Goal: Task Accomplishment & Management: Complete application form

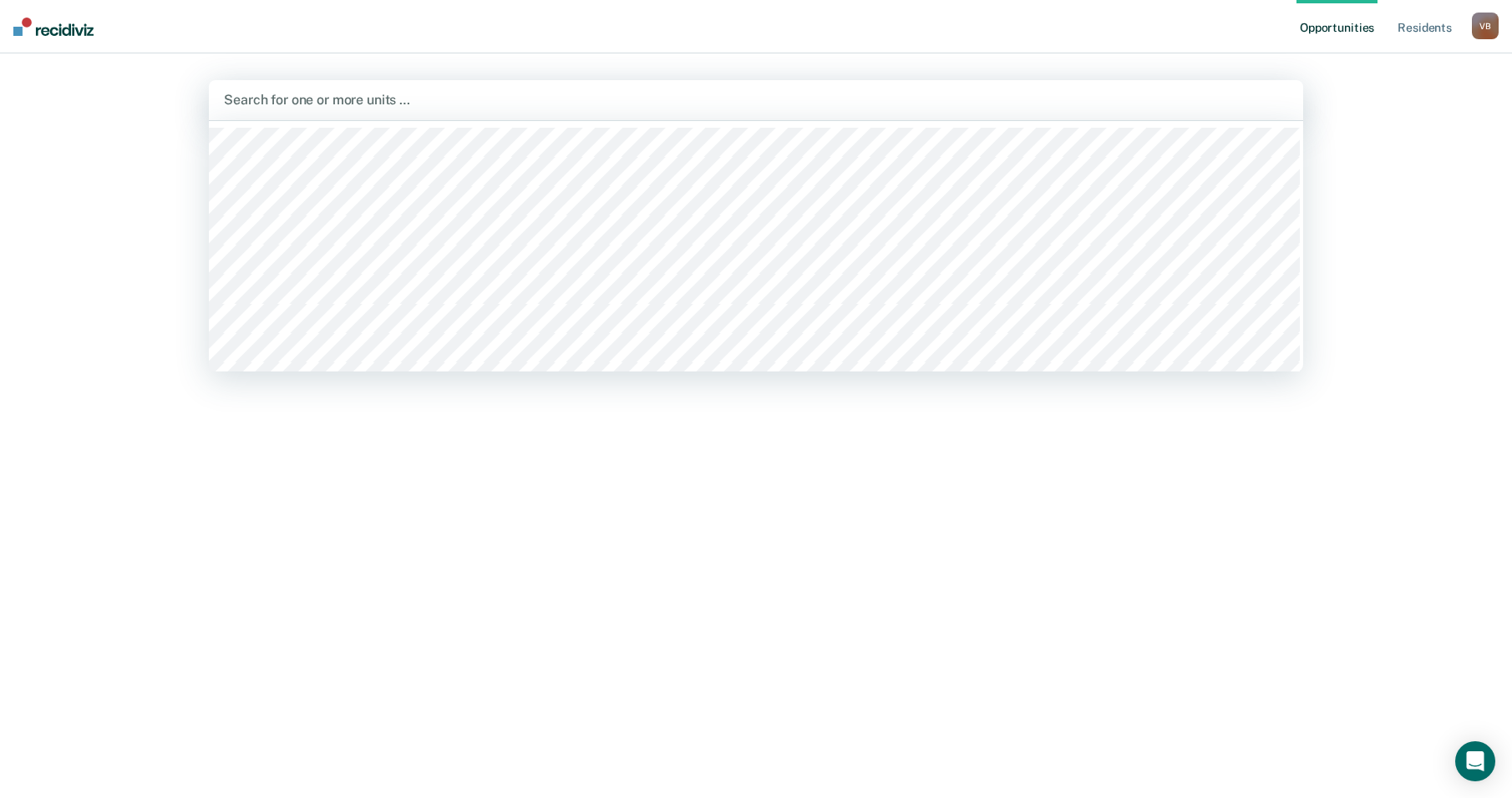
click at [253, 95] on div at bounding box center [755, 99] width 1064 height 20
type input "wtsp"
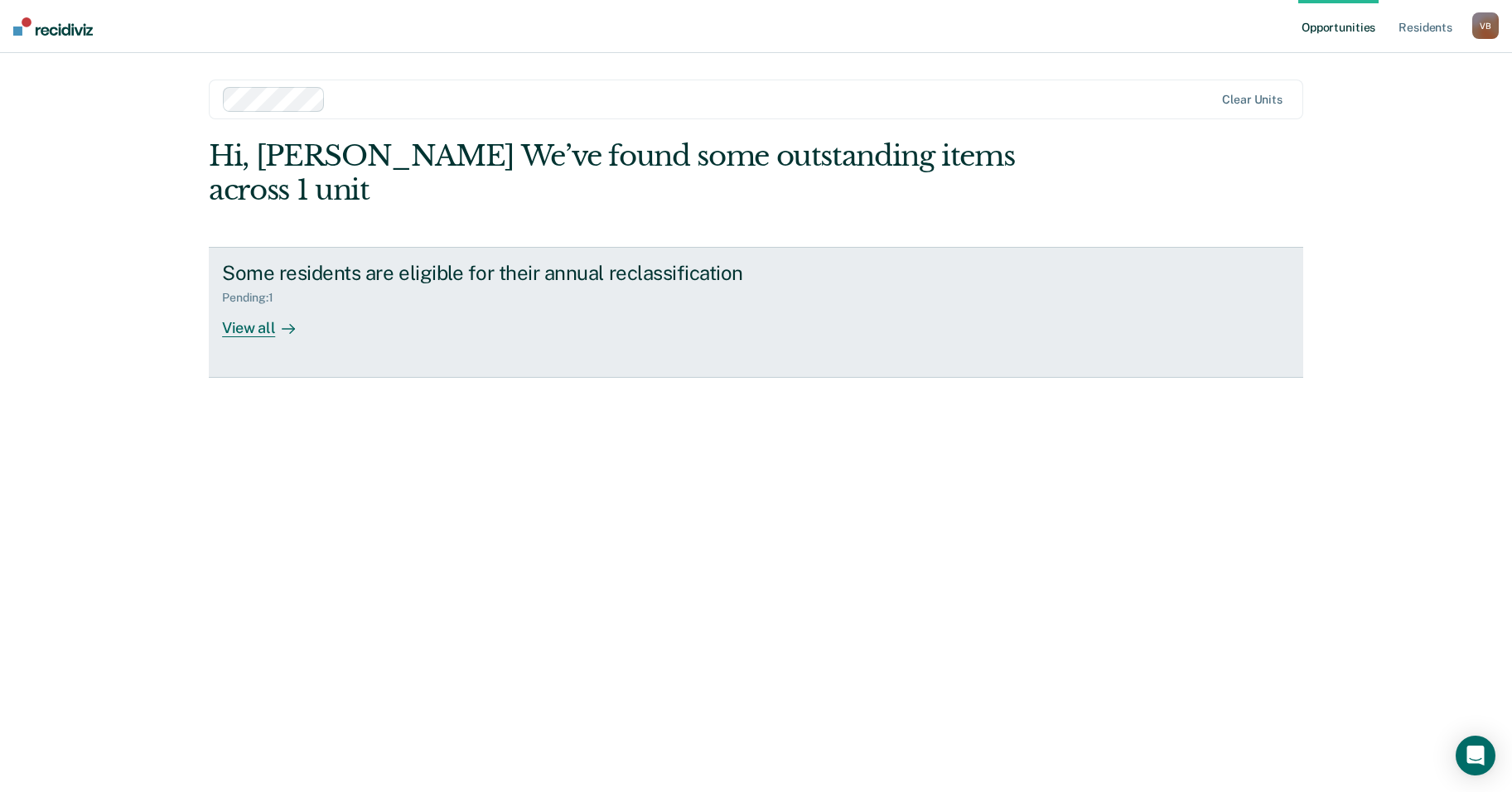
click at [269, 305] on div "View all" at bounding box center [268, 321] width 93 height 32
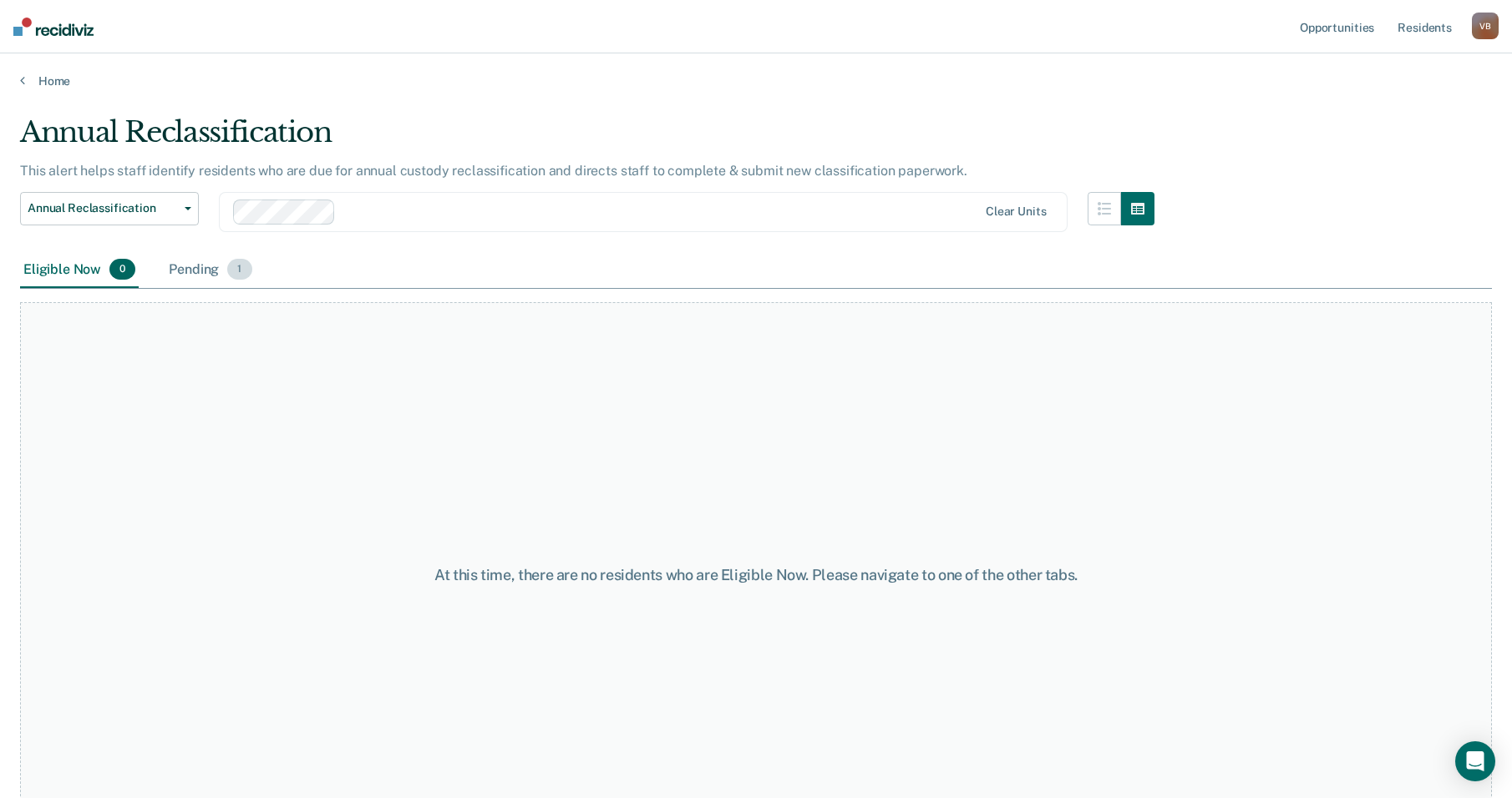
click at [210, 272] on div "Pending 1" at bounding box center [210, 270] width 89 height 37
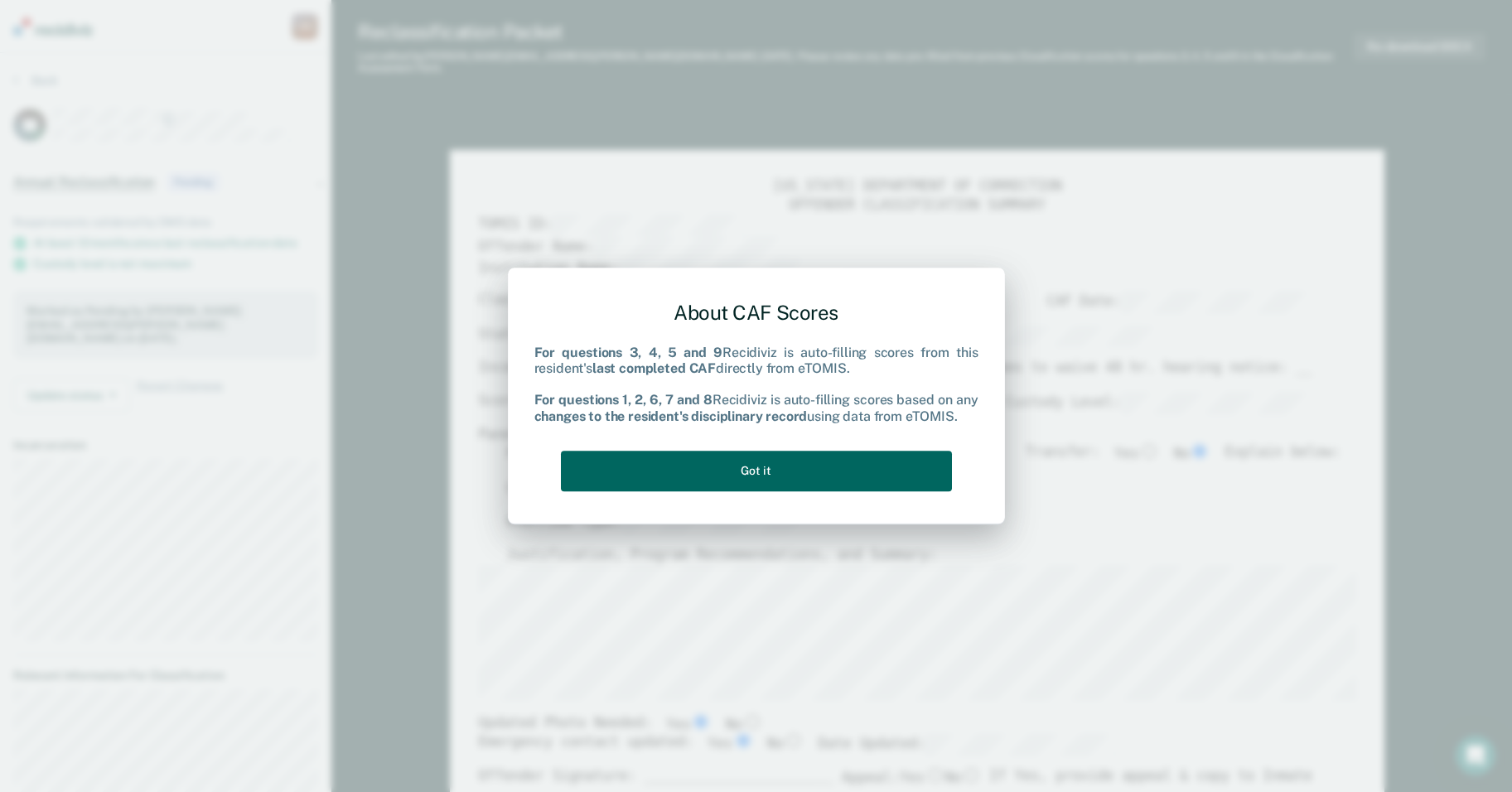
click at [818, 470] on button "Got it" at bounding box center [757, 471] width 391 height 40
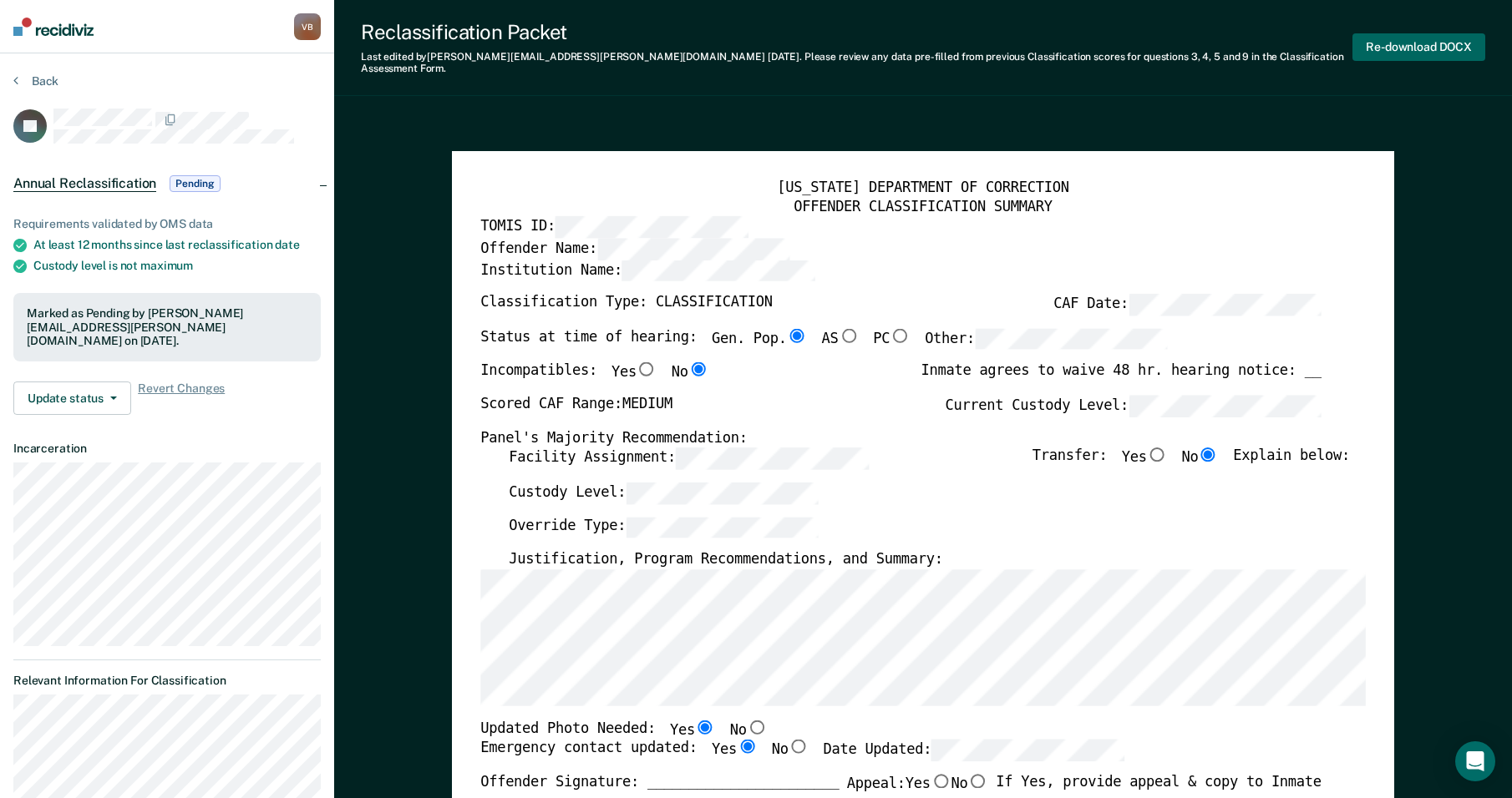
click at [1387, 37] on button "Re-download DOCX" at bounding box center [1419, 47] width 133 height 27
type textarea "x"
click at [1472, 42] on button "Re-download DOCX" at bounding box center [1419, 47] width 133 height 27
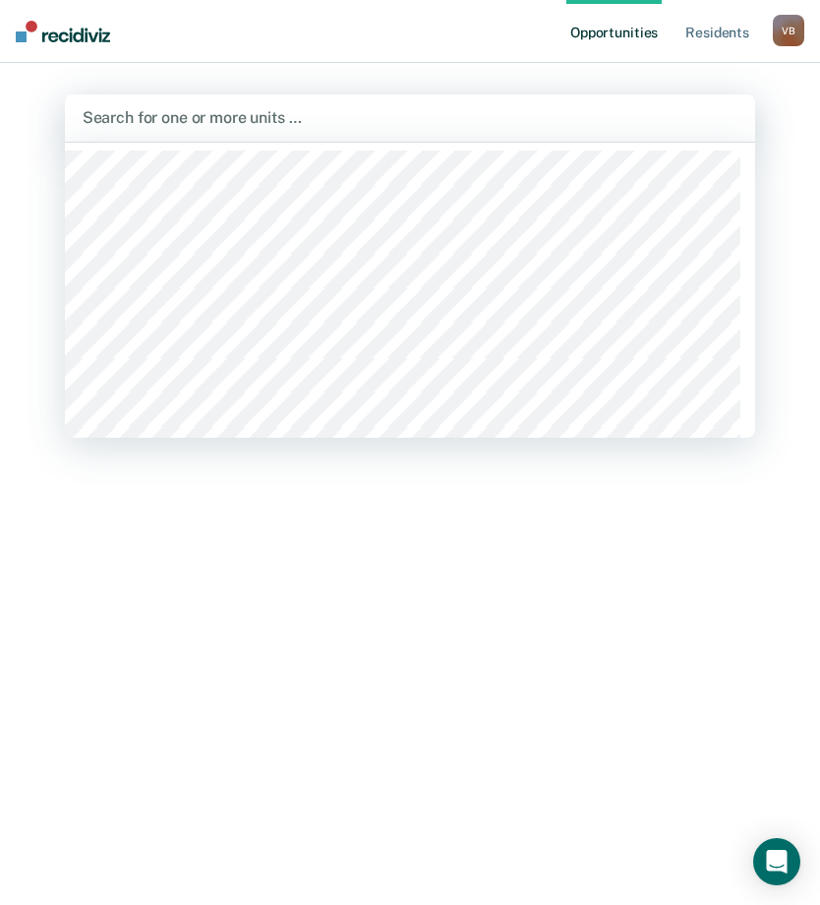
click at [116, 117] on div at bounding box center [411, 117] width 656 height 23
type input "wtsp"
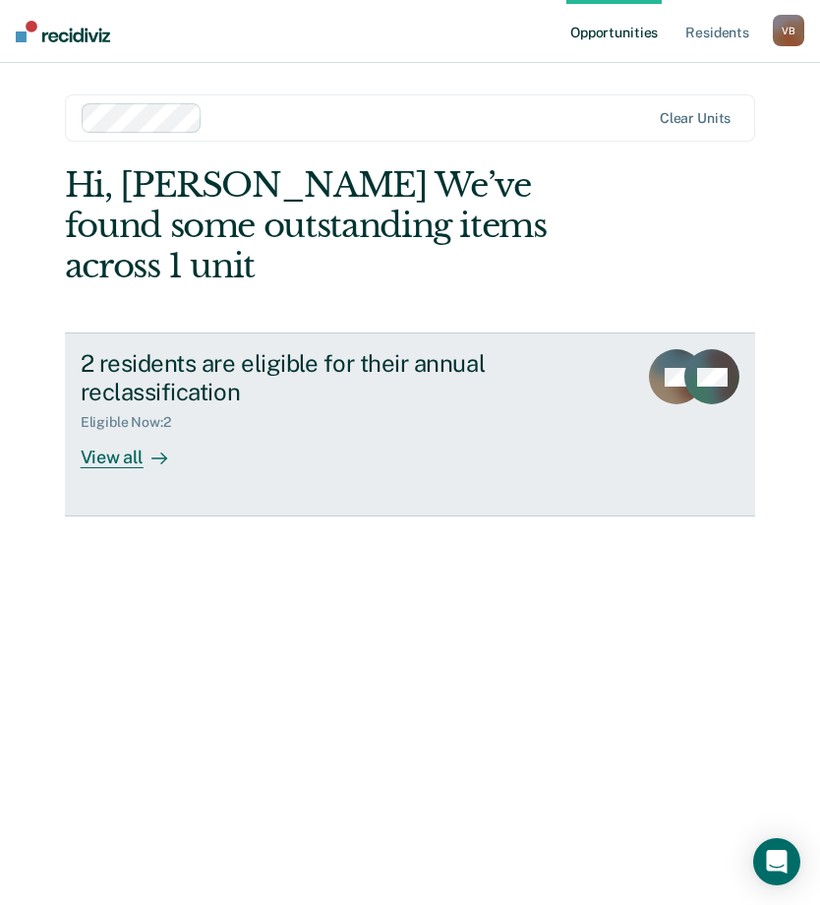
click at [154, 450] on icon at bounding box center [159, 458] width 16 height 16
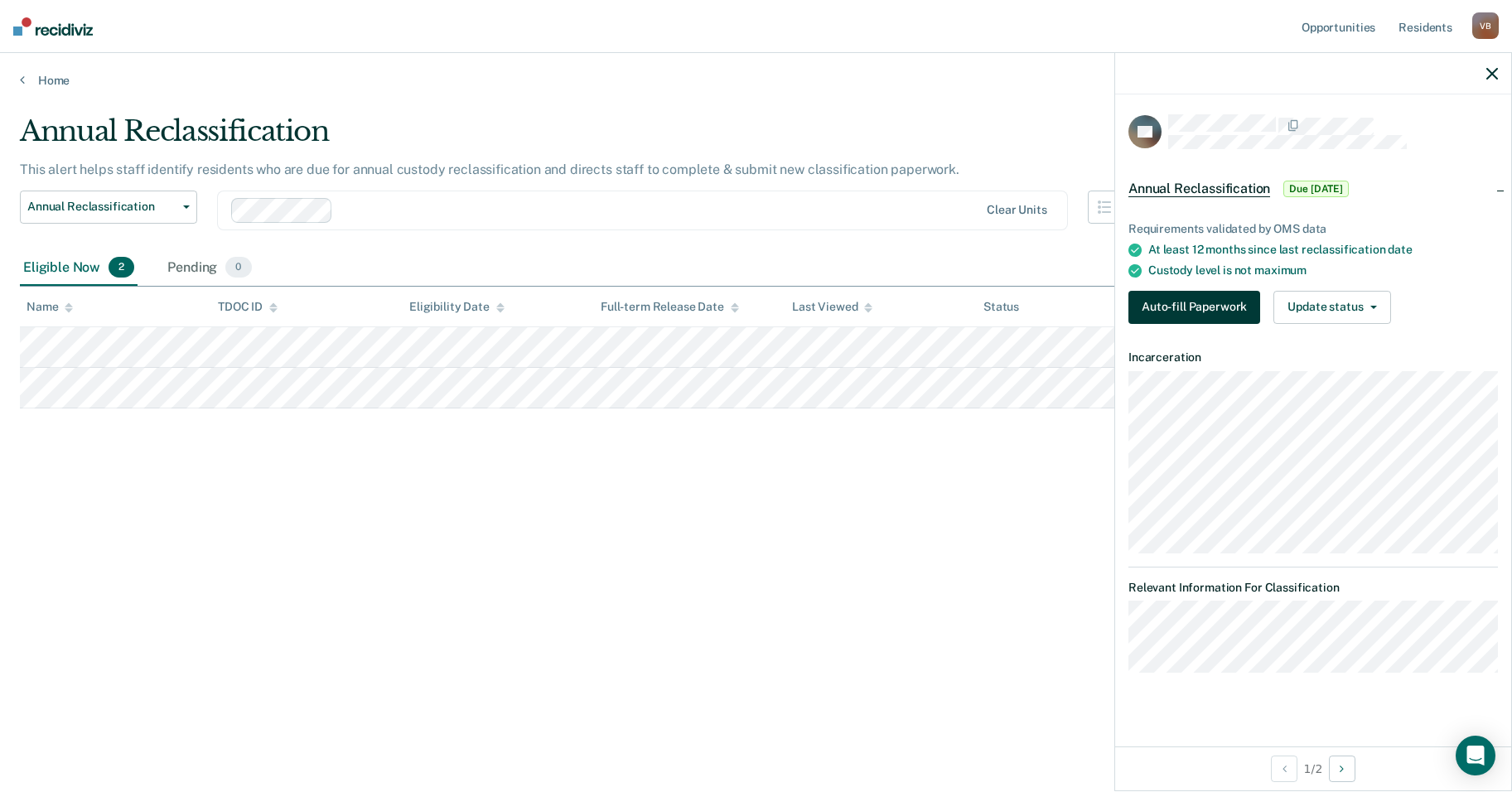
click at [690, 296] on button "Auto-fill Paperwork" at bounding box center [1194, 307] width 131 height 33
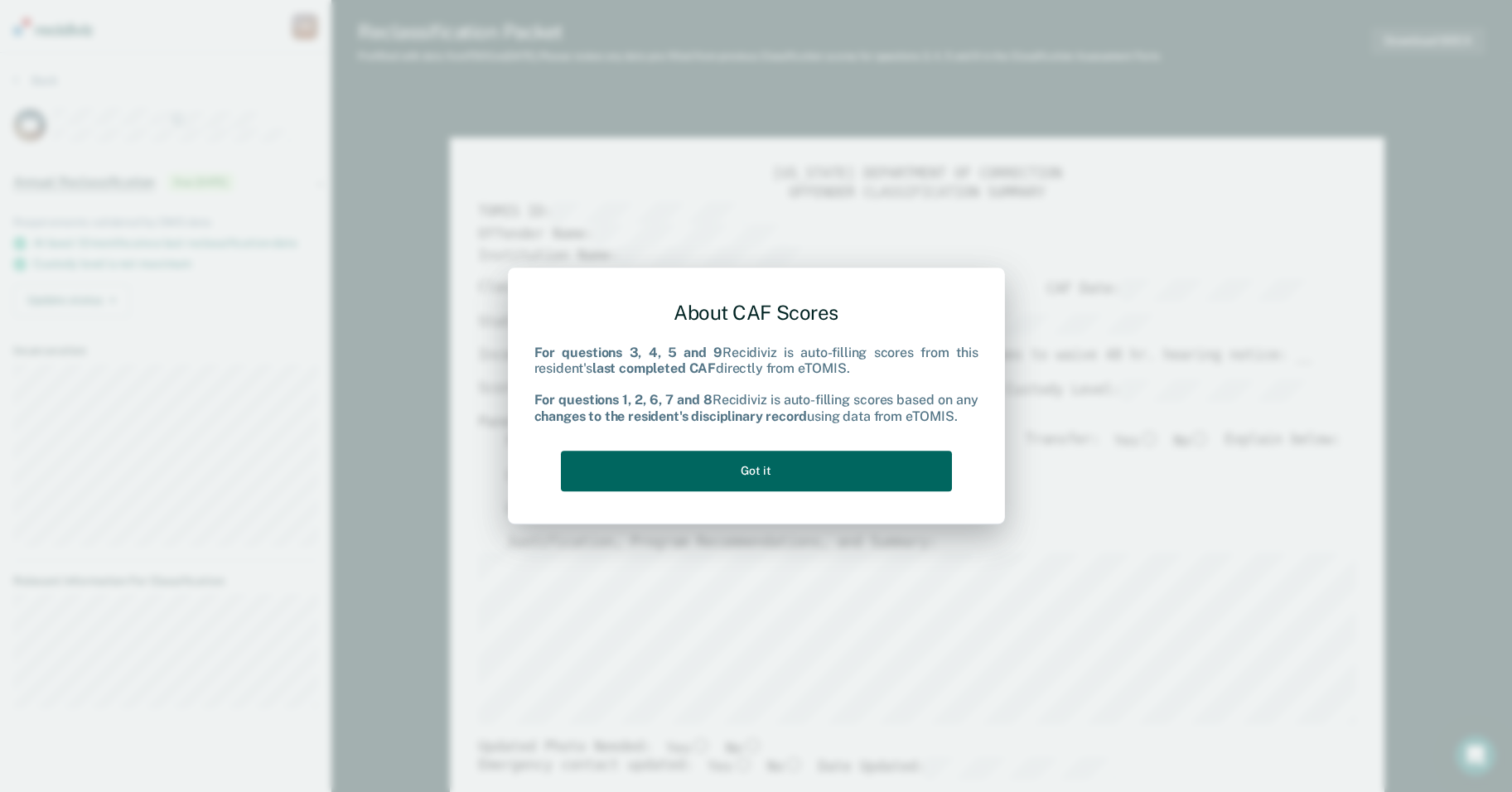
click at [690, 459] on button "Got it" at bounding box center [757, 471] width 391 height 40
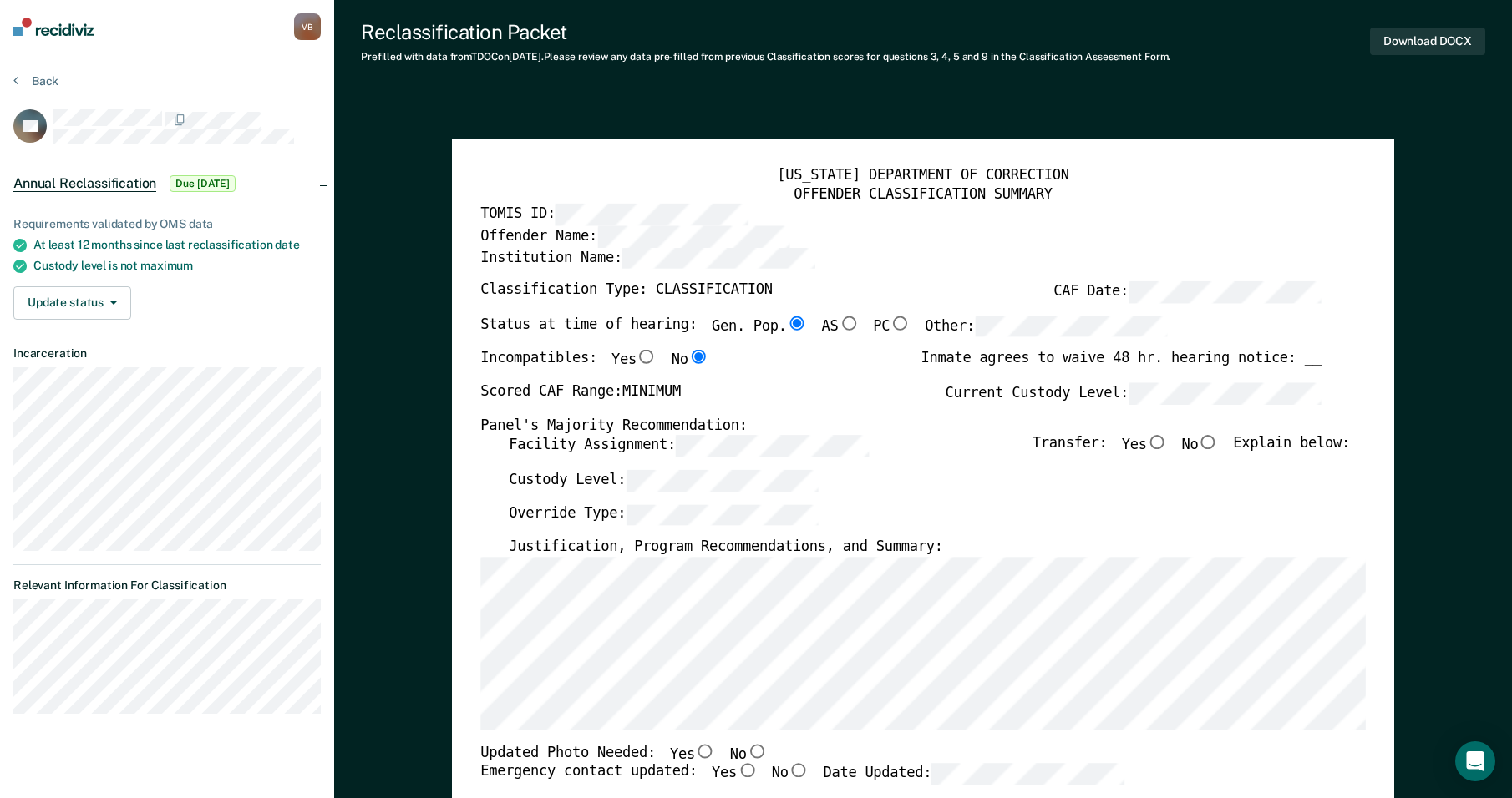
click at [696, 445] on input "No" at bounding box center [1208, 442] width 21 height 14
type textarea "x"
radio input "true"
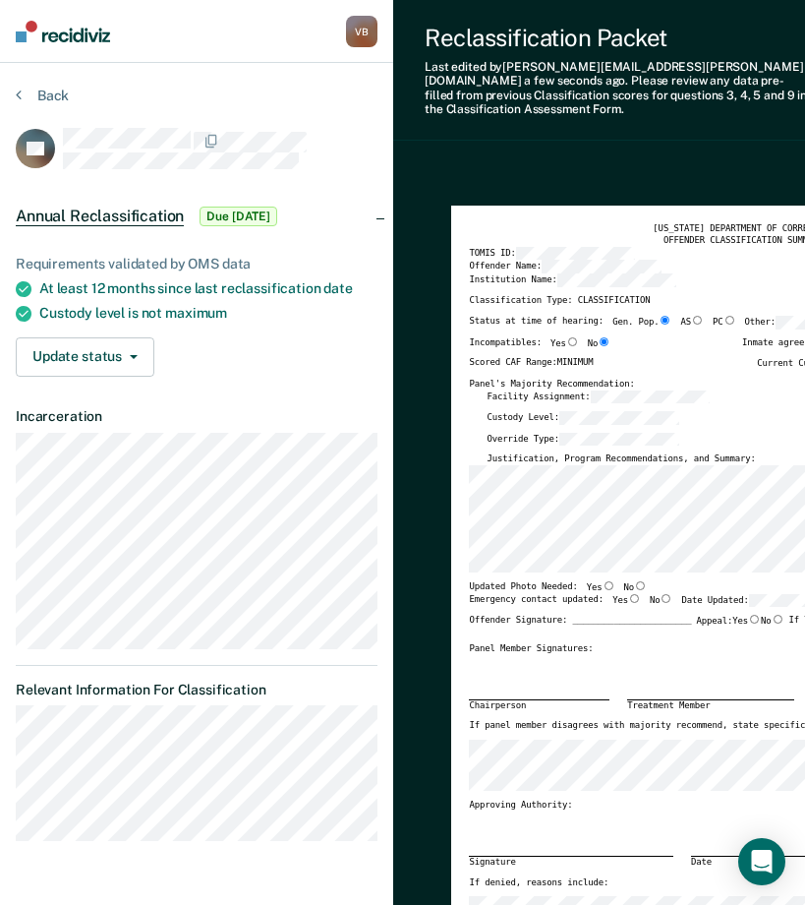
type textarea "x"
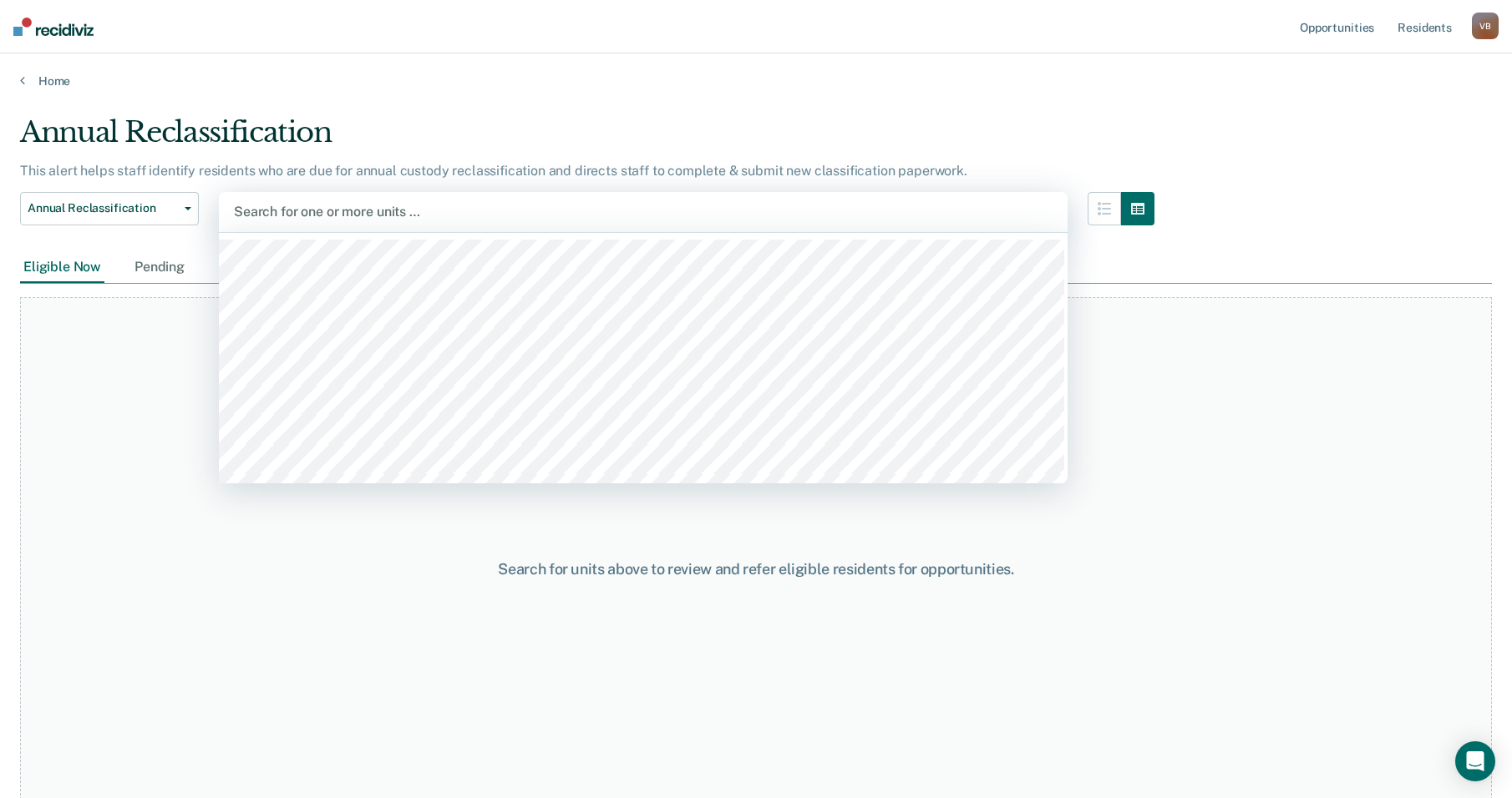
click at [285, 210] on div at bounding box center [643, 211] width 819 height 20
click at [680, 20] on nav "Opportunities Resident s Valarie R. Byars V B Profile How it works Log Out" at bounding box center [756, 26] width 1512 height 53
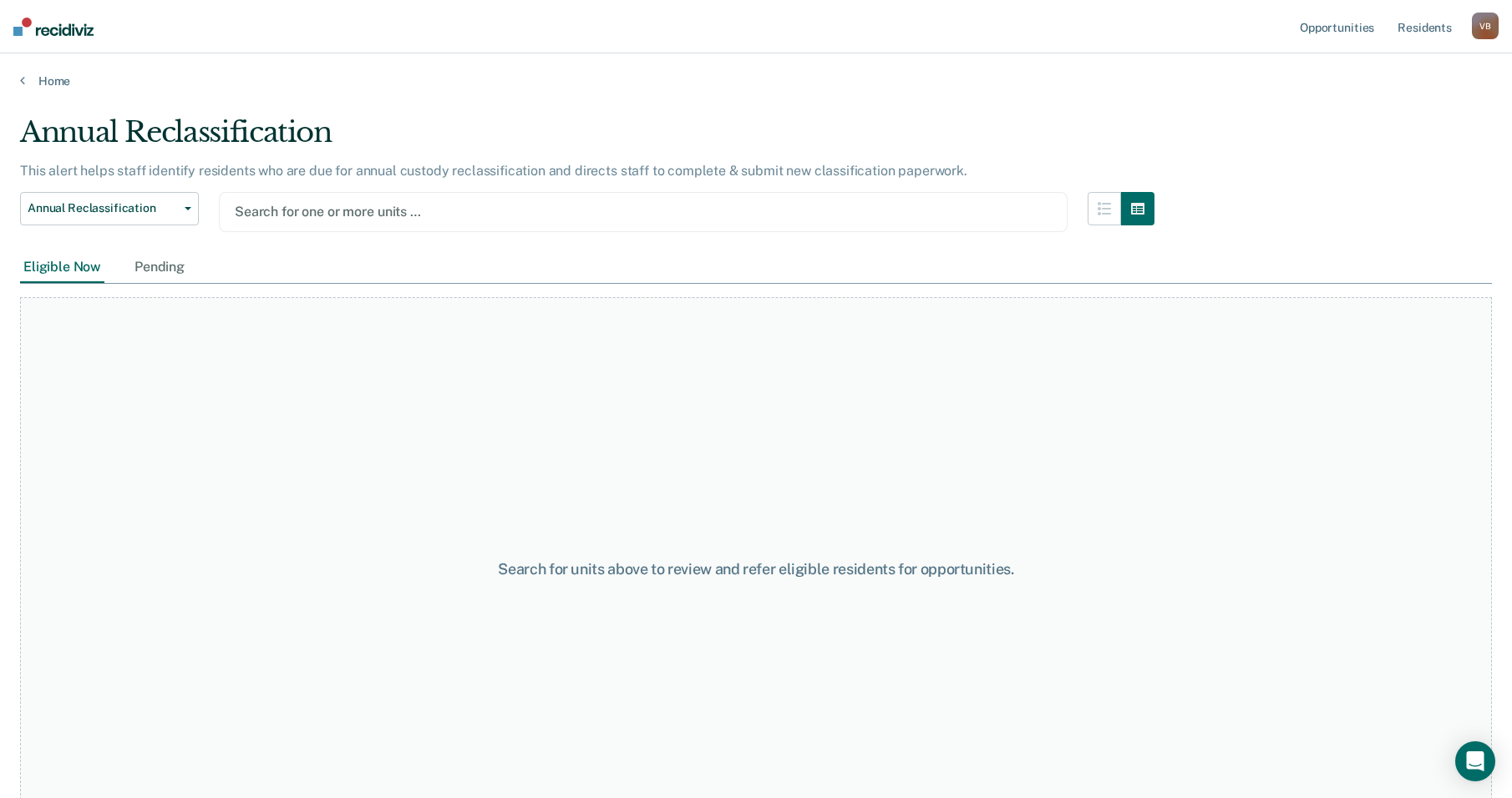
click at [255, 212] on div at bounding box center [643, 211] width 817 height 20
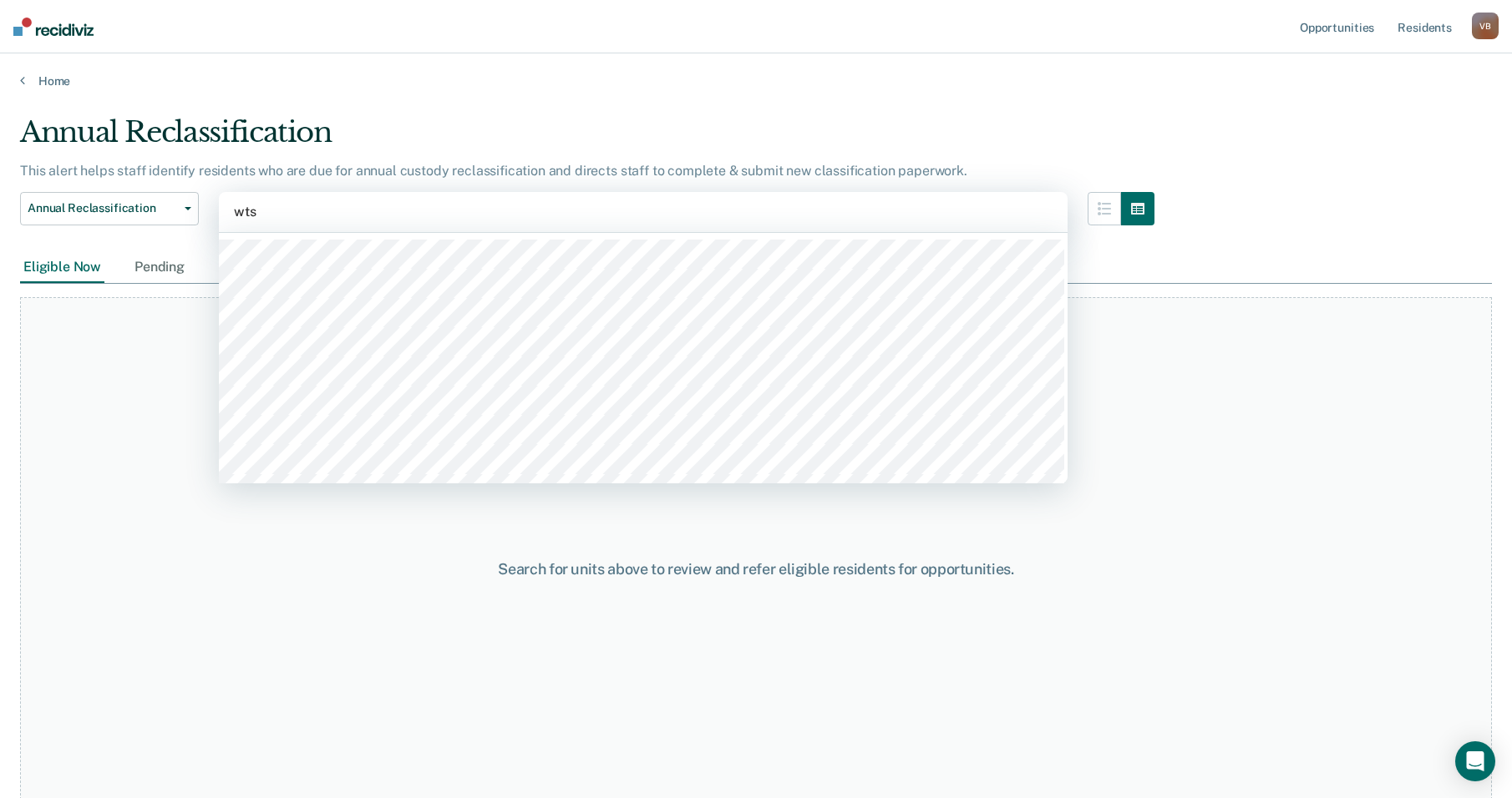
type input "wtsp"
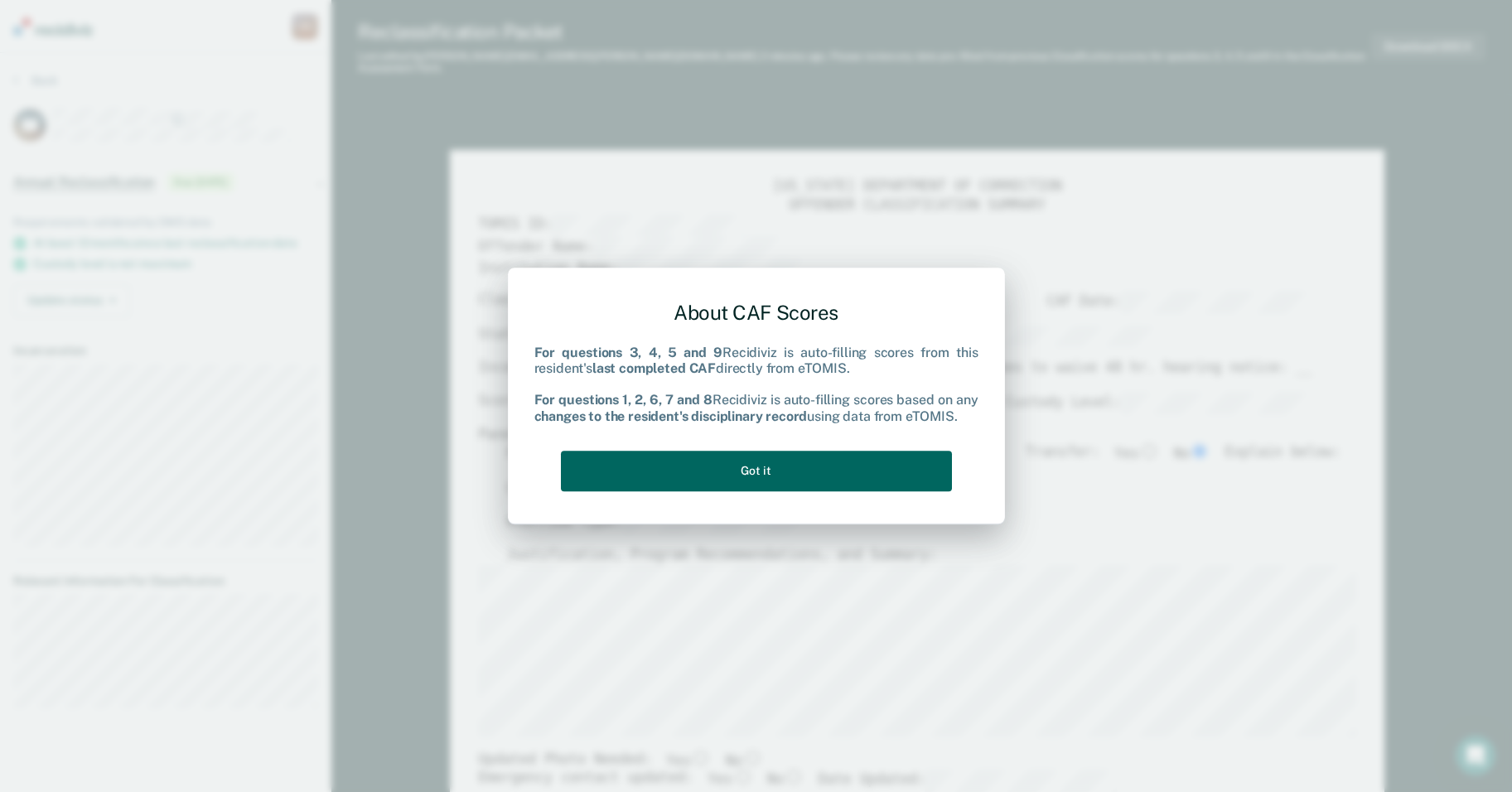
click at [690, 473] on button "Got it" at bounding box center [757, 471] width 391 height 40
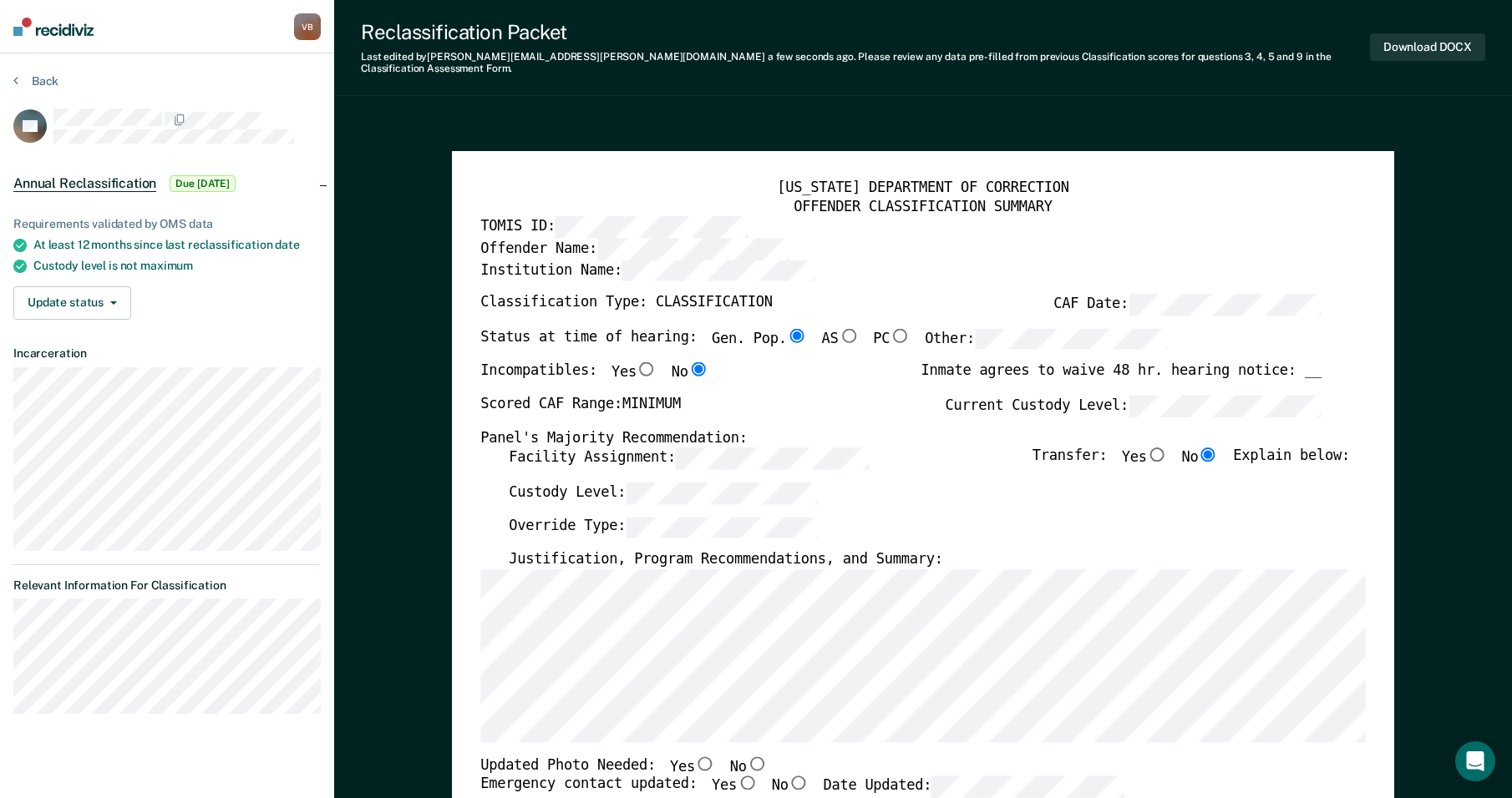
click at [696, 481] on div "Custody Level:" at bounding box center [929, 498] width 841 height 34
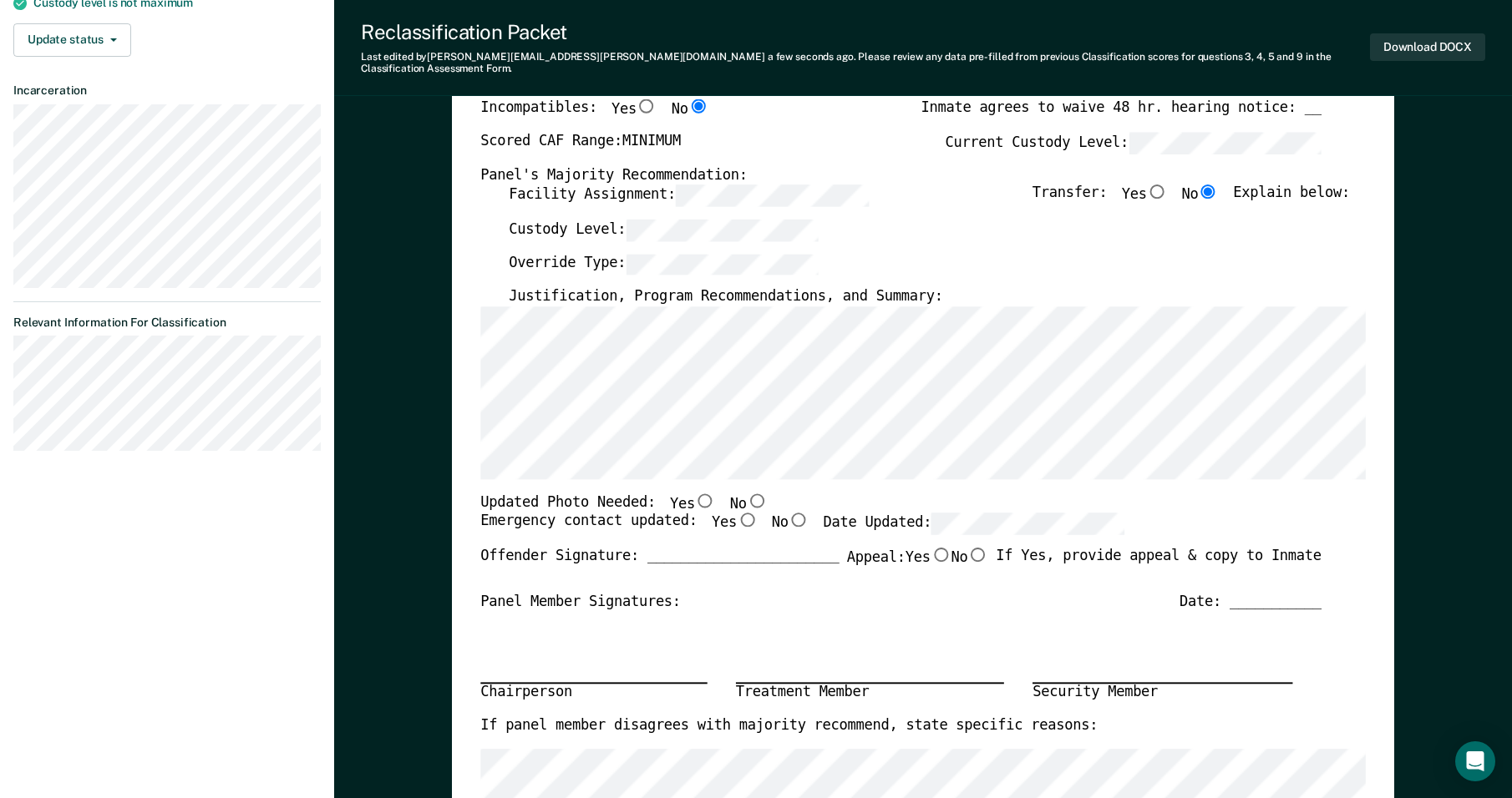
scroll to position [316, 0]
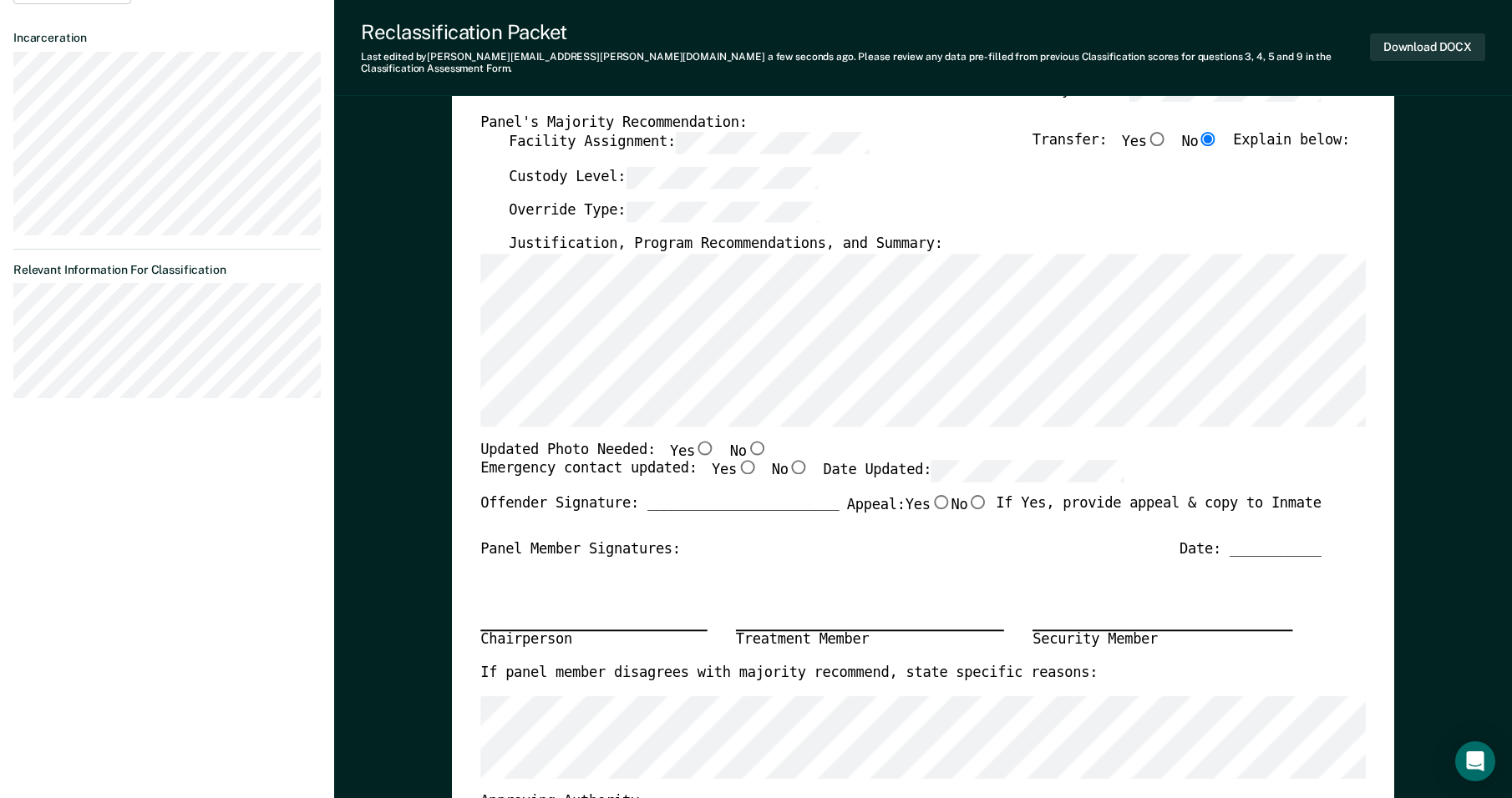
click at [695, 441] on input "Yes" at bounding box center [705, 447] width 21 height 14
type textarea "x"
radio input "true"
click at [696, 461] on input "Yes" at bounding box center [747, 468] width 21 height 14
type textarea "x"
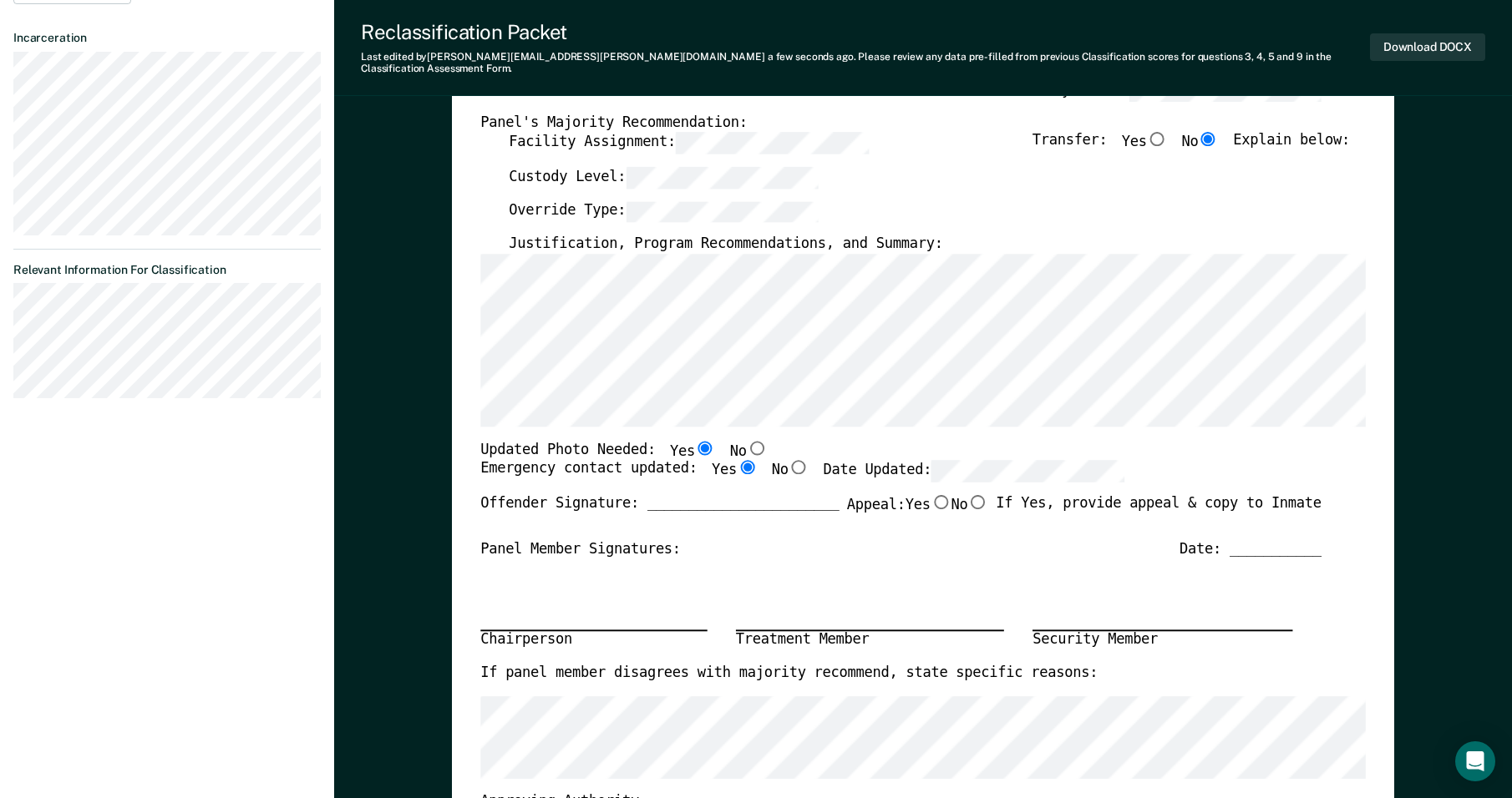
radio input "true"
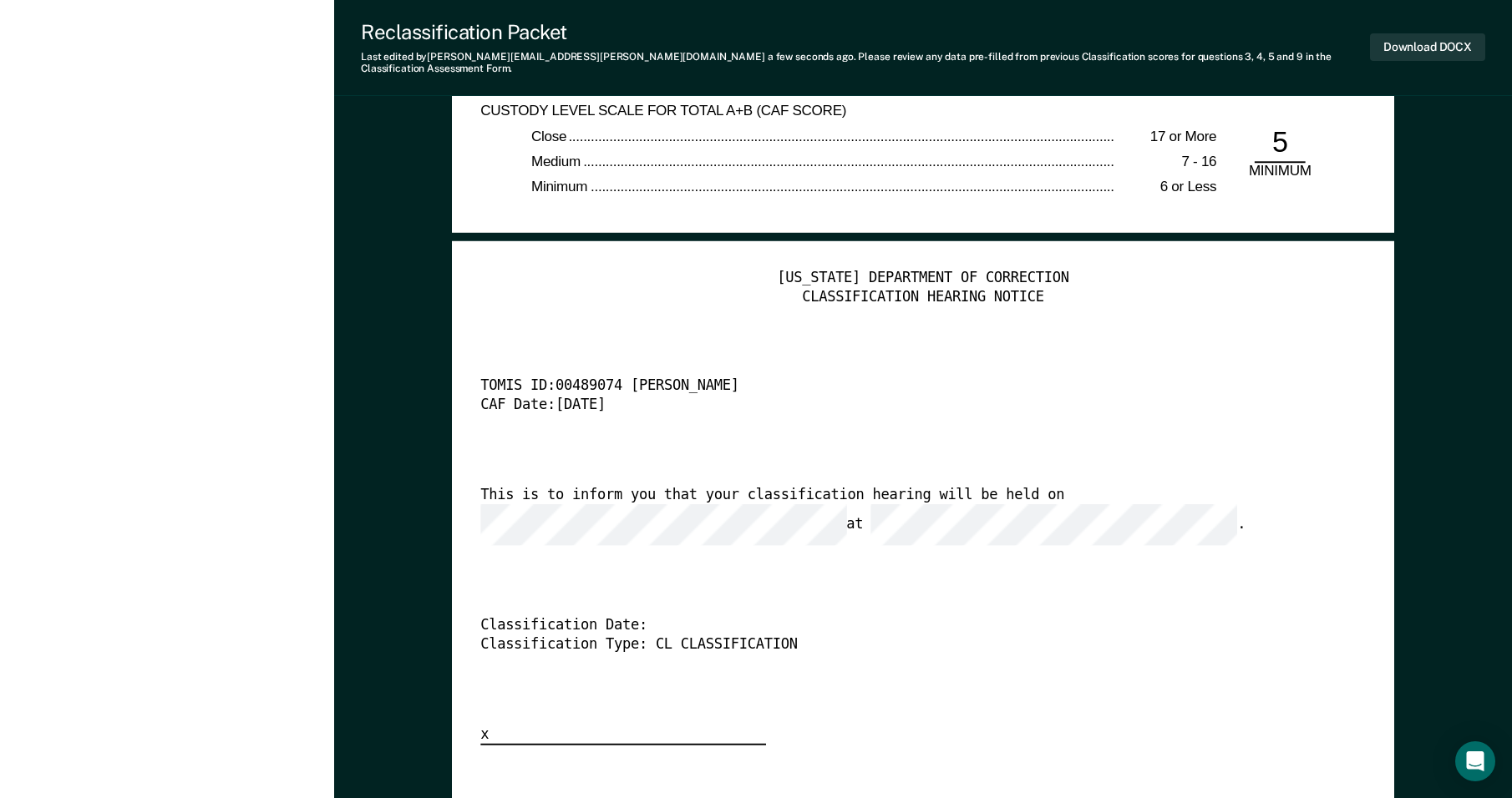
scroll to position [0, 7]
click at [696, 563] on div "TENNESSEE DEPARTMENT OF CORRECTION CLASSIFICATION HEARING NOTICE TOMIS ID: 0048…" at bounding box center [922, 508] width 885 height 475
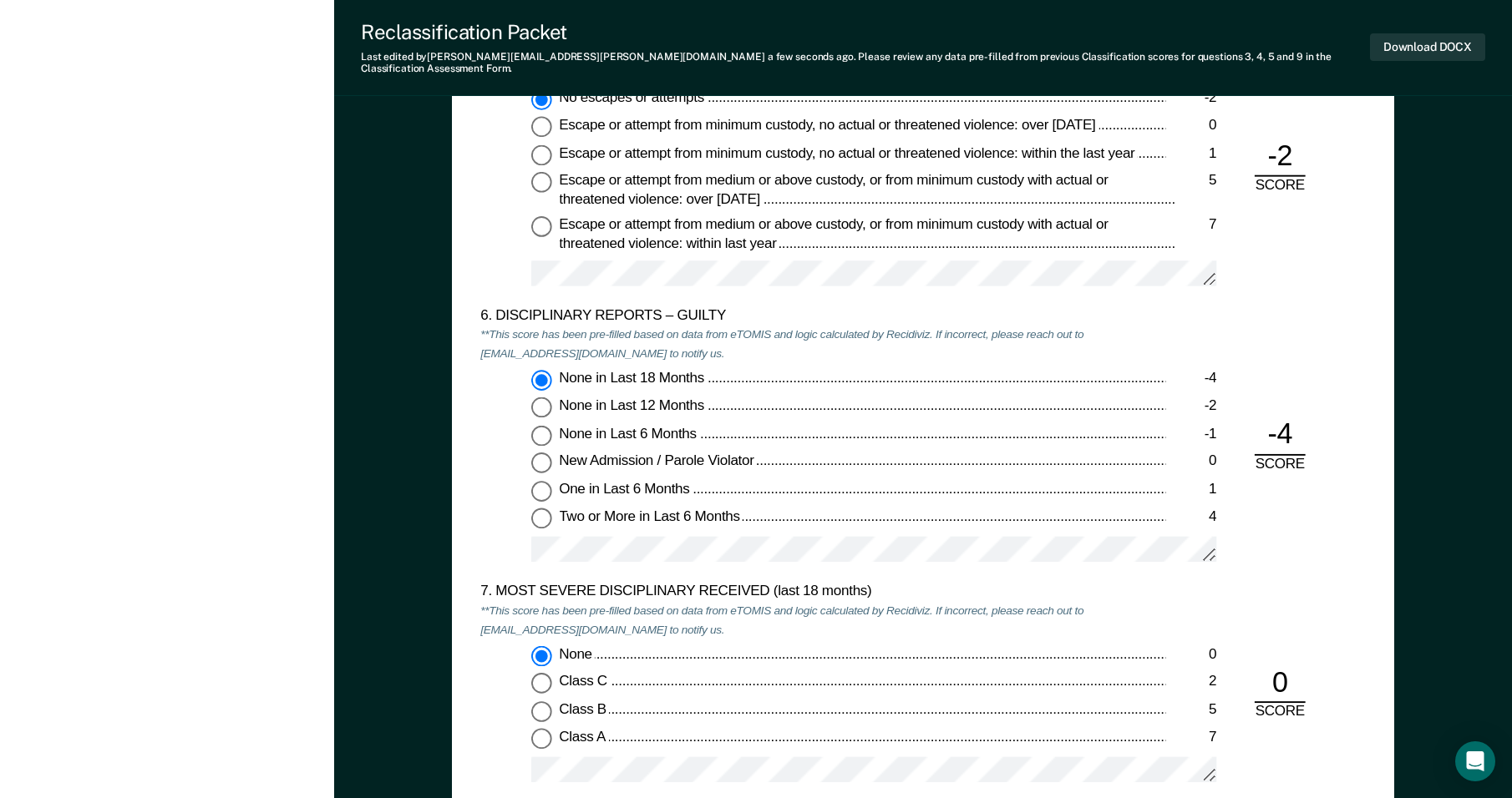
scroll to position [2467, 0]
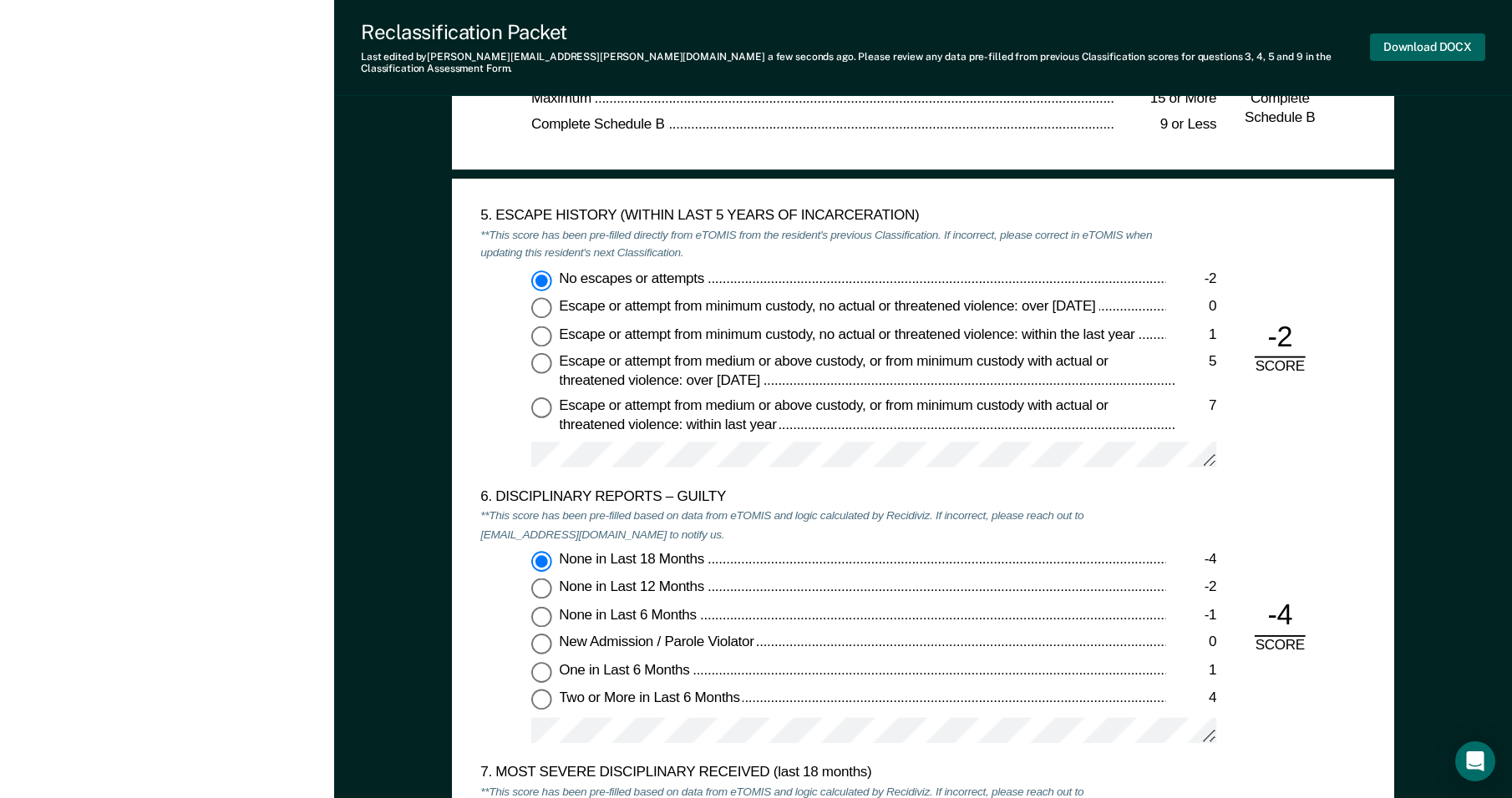
click at [696, 39] on button "Download DOCX" at bounding box center [1427, 47] width 116 height 27
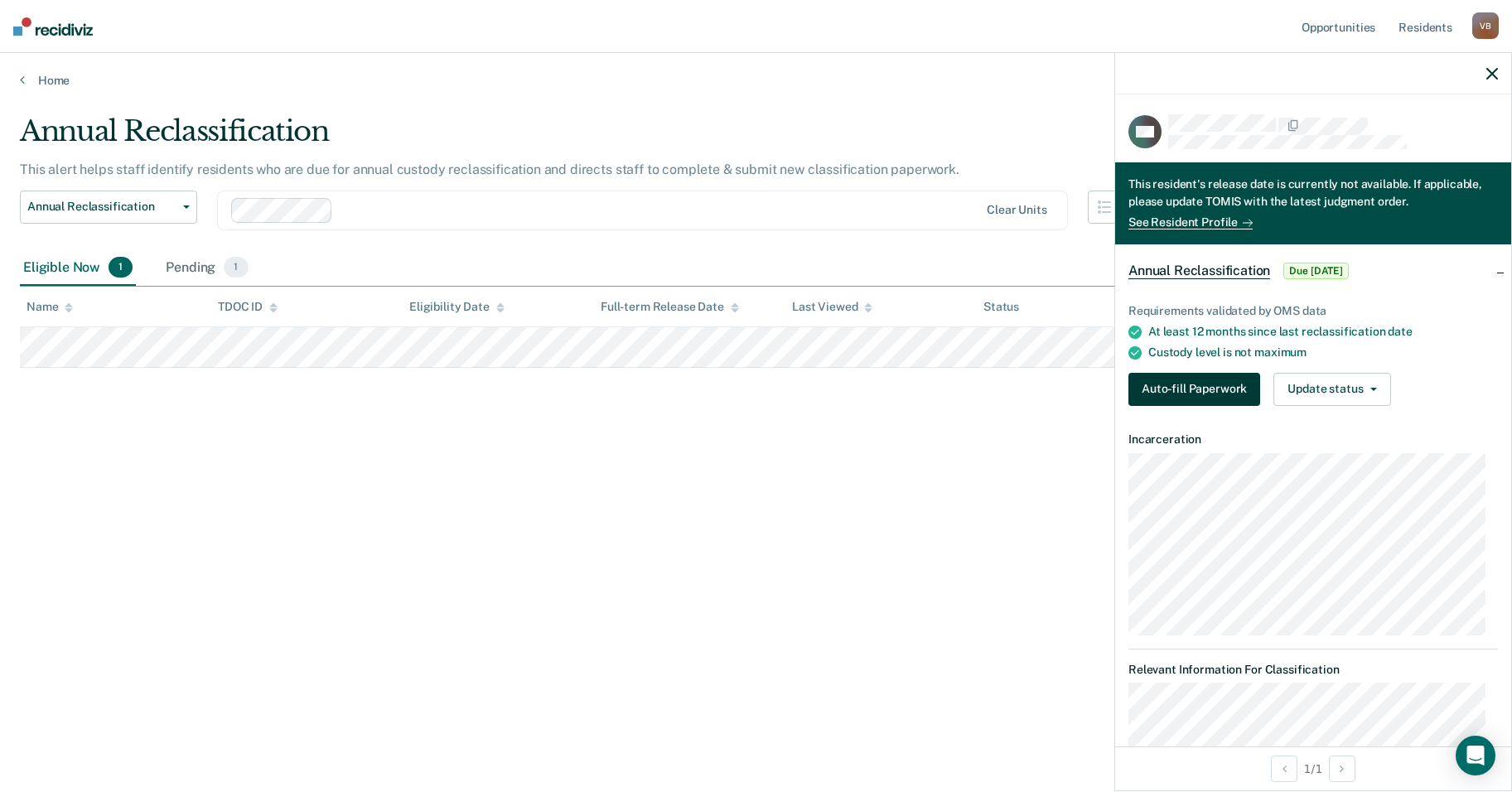
click at [690, 388] on button "Auto-fill Paperwork" at bounding box center [1194, 388] width 131 height 33
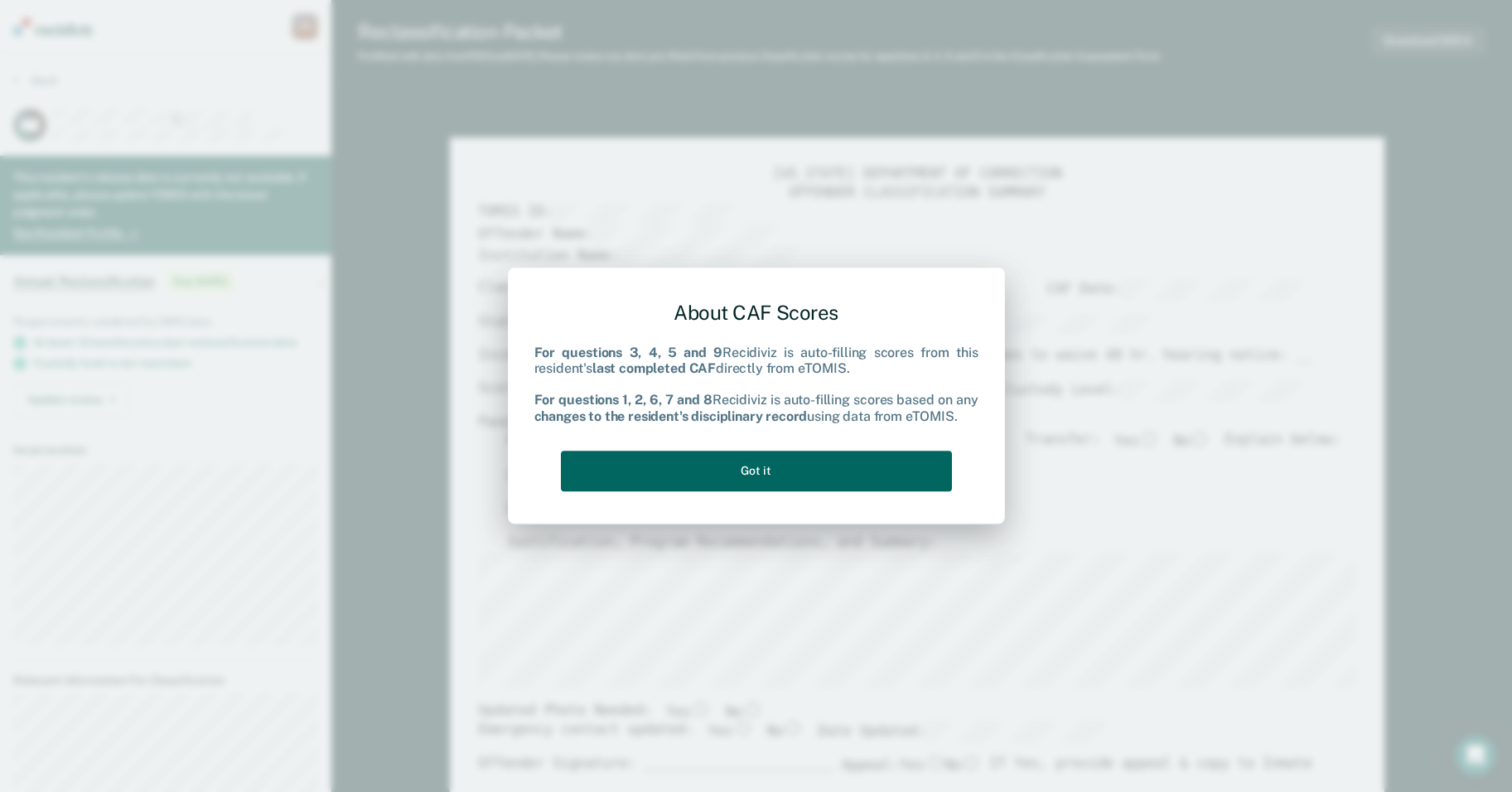
drag, startPoint x: 853, startPoint y: 468, endPoint x: 850, endPoint y: 479, distance: 11.4
click at [690, 473] on button "Got it" at bounding box center [757, 471] width 391 height 40
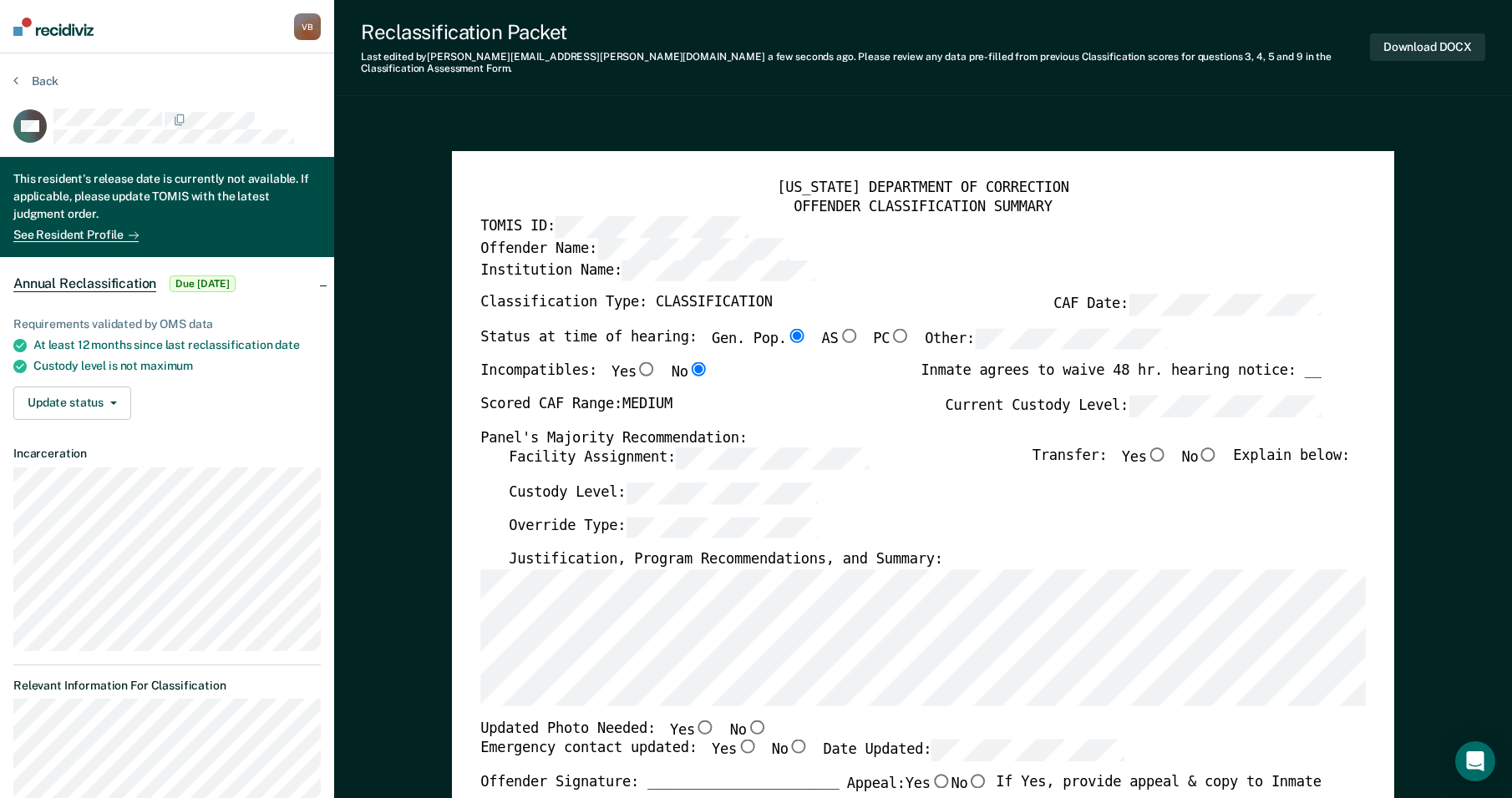
click at [696, 447] on input "No" at bounding box center [1208, 454] width 21 height 14
type textarea "x"
radio input "true"
click at [696, 720] on input "No" at bounding box center [757, 727] width 21 height 14
type textarea "x"
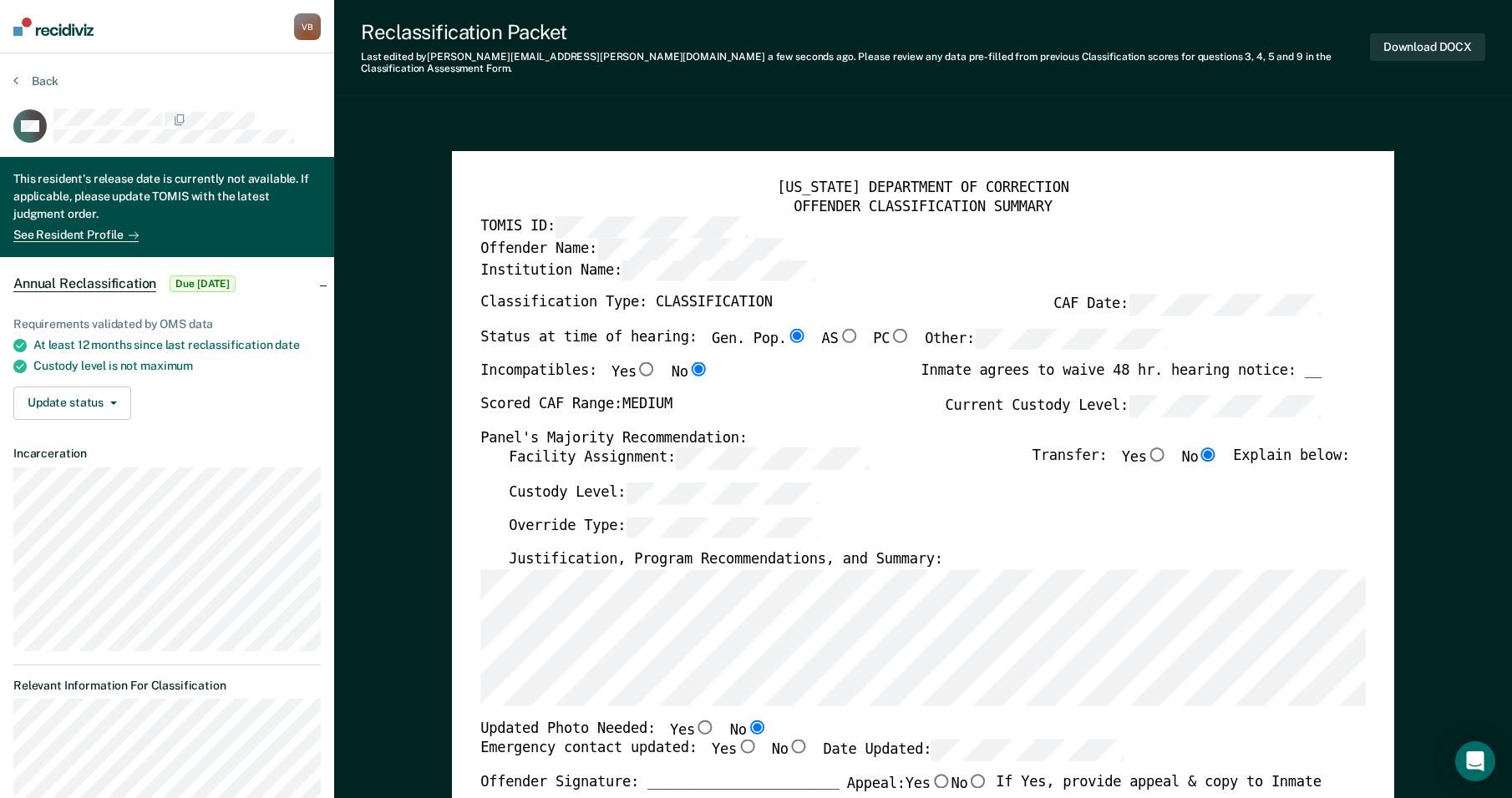
radio input "true"
click at [696, 739] on input "Yes" at bounding box center [747, 746] width 21 height 14
type textarea "x"
radio input "true"
click at [696, 530] on div "Override Type:" at bounding box center [929, 533] width 841 height 34
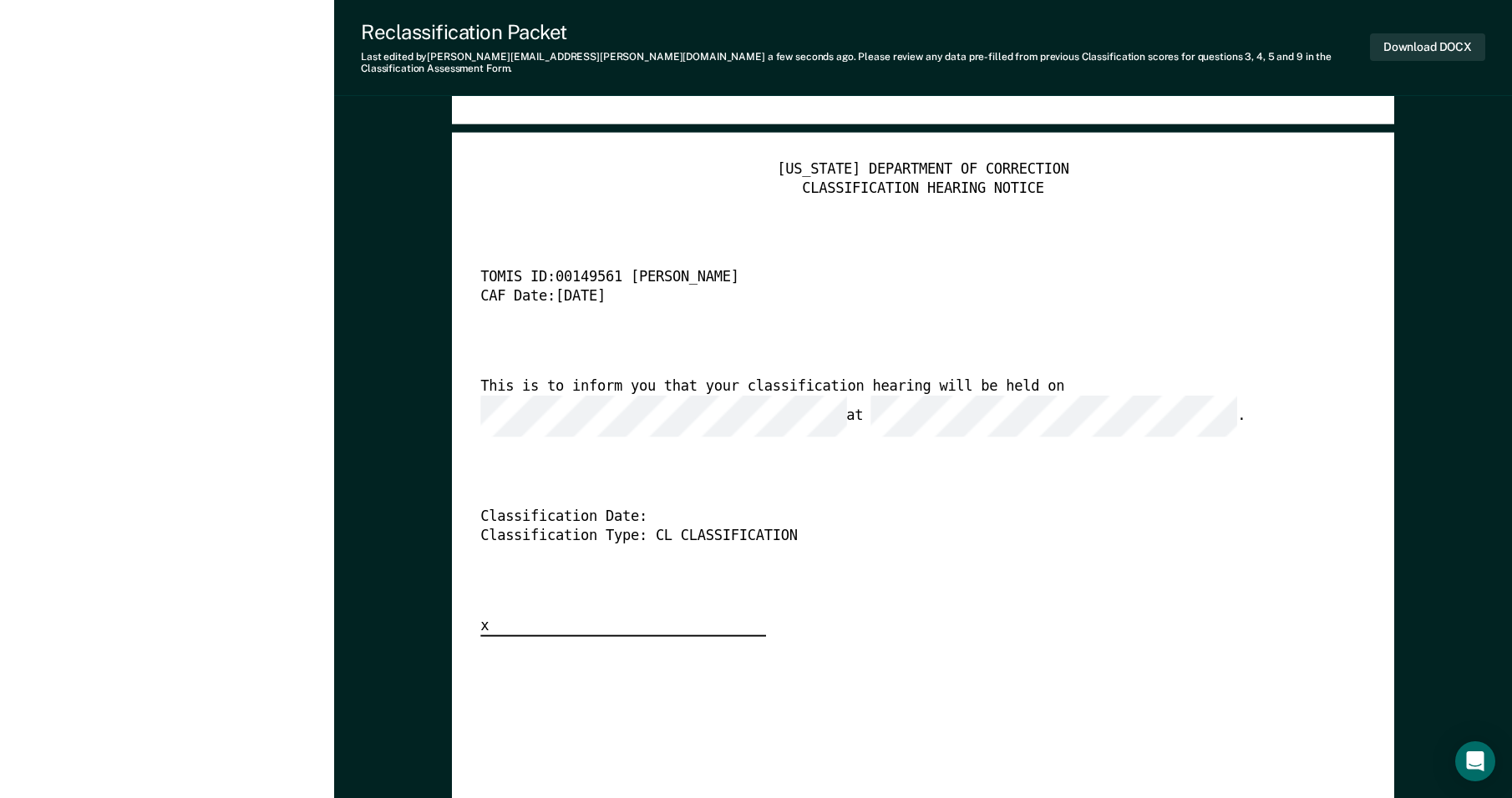
scroll to position [0, 7]
click at [696, 35] on button "Download DOCX" at bounding box center [1427, 47] width 116 height 27
type textarea "x"
